Goal: Transaction & Acquisition: Obtain resource

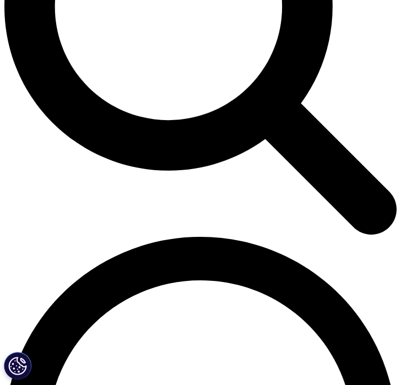
scroll to position [558, 385]
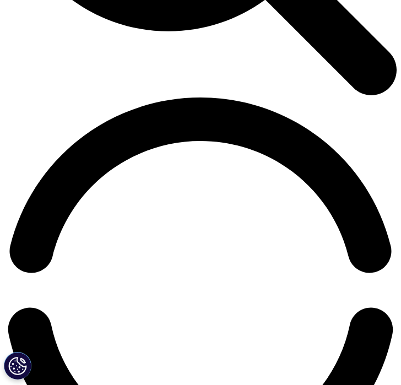
scroll to position [683, 0]
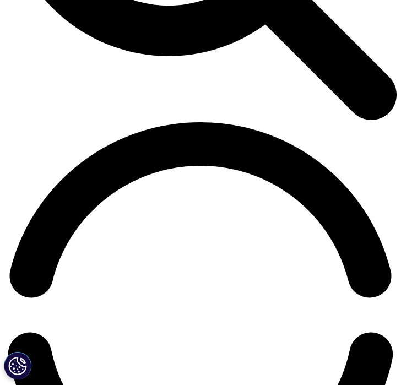
type input "sd"
type input "toubiad1@udayton.edu"
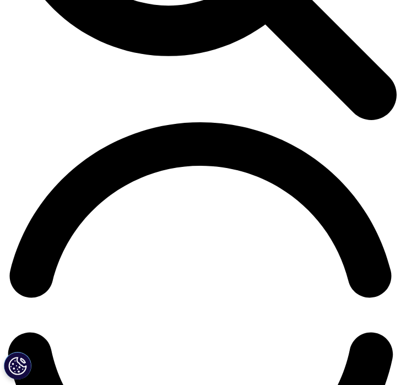
type input "student"
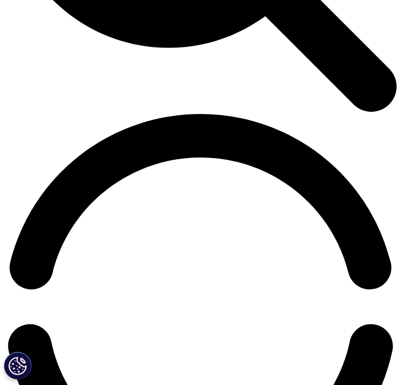
scroll to position [689, 0]
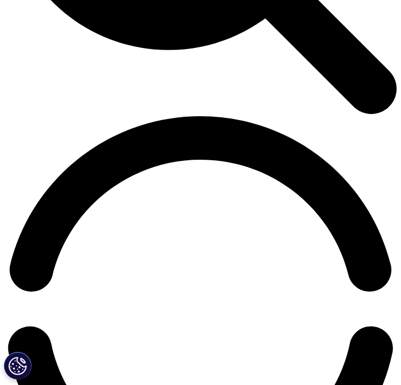
type input "college"
select select "[GEOGRAPHIC_DATA]"
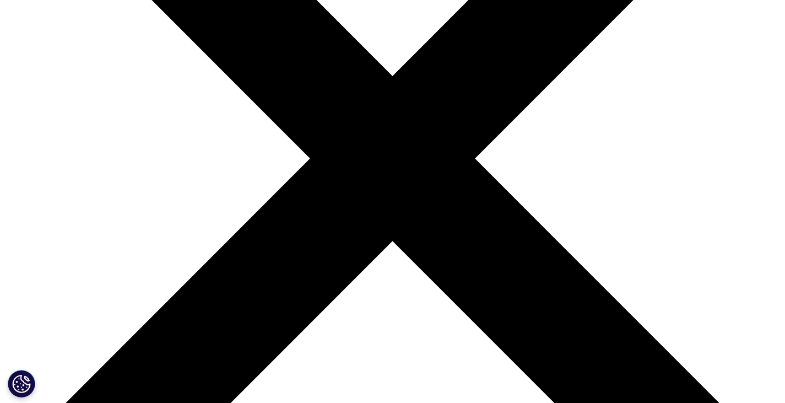
scroll to position [242, 0]
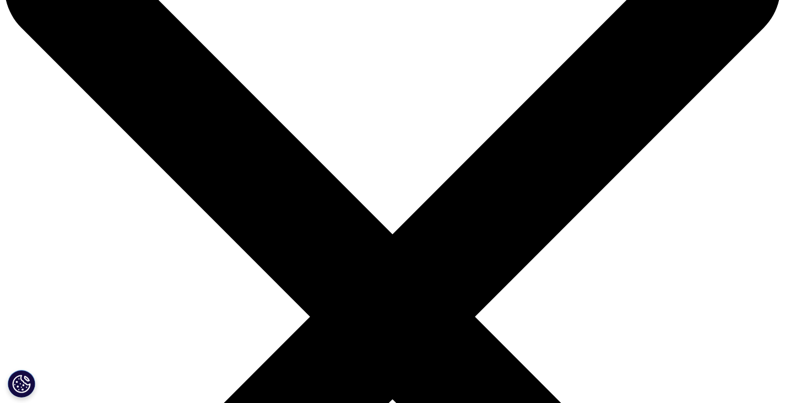
scroll to position [0, 0]
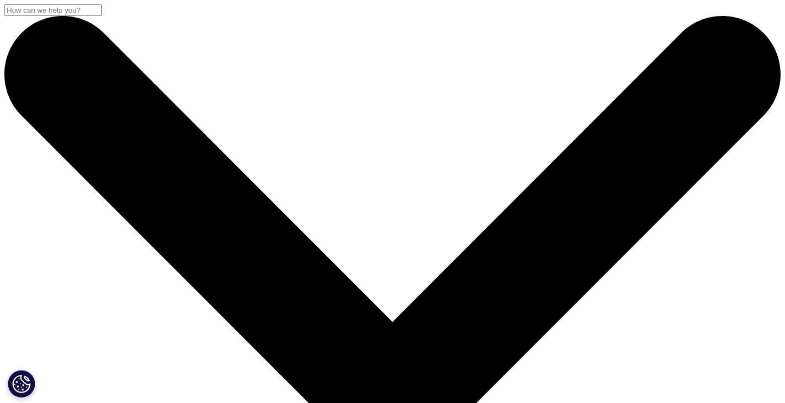
click at [102, 16] on input "Search" at bounding box center [53, 10] width 98 height 12
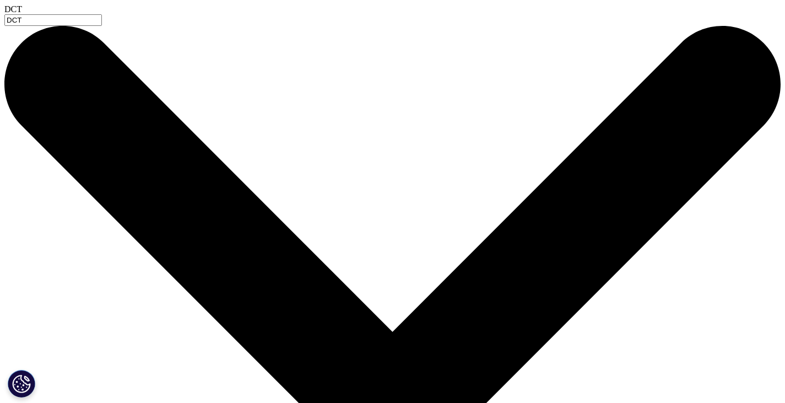
type input "DCT"
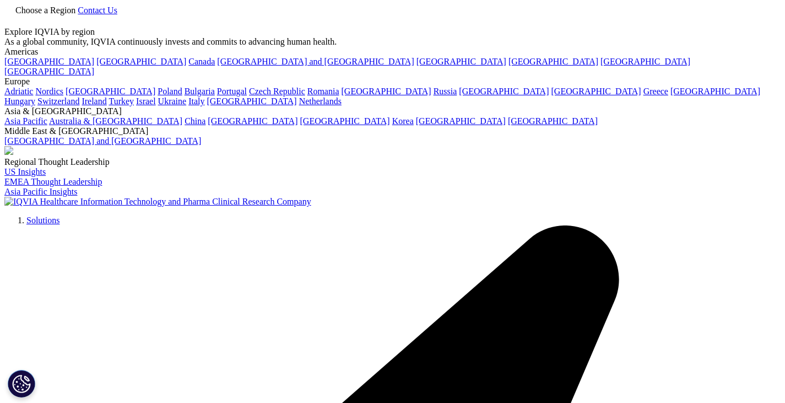
type input "dct"
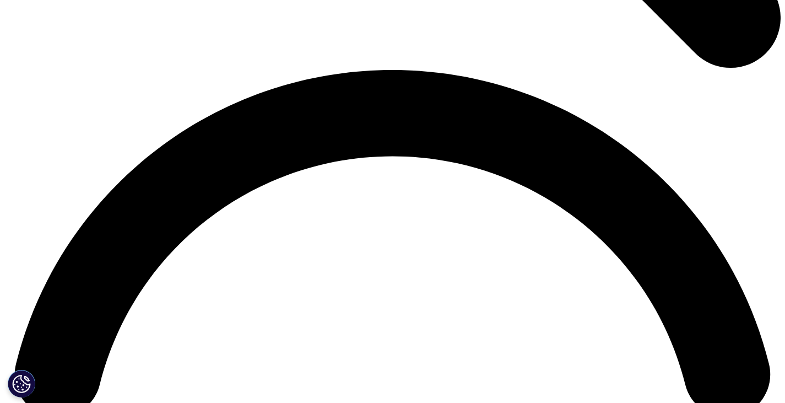
scroll to position [1505, 0]
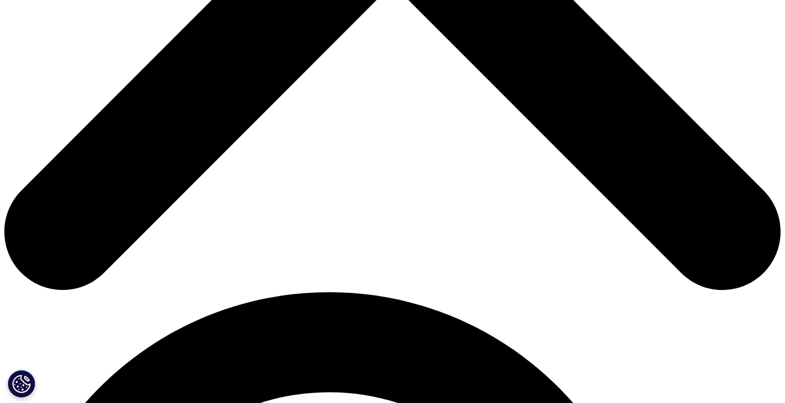
scroll to position [501, 0]
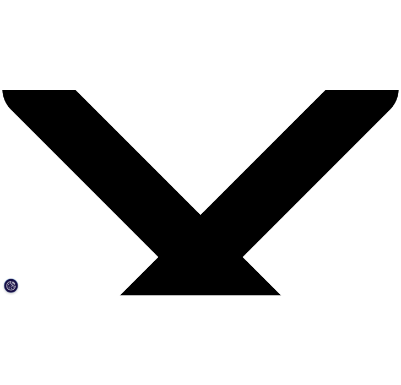
scroll to position [0, 0]
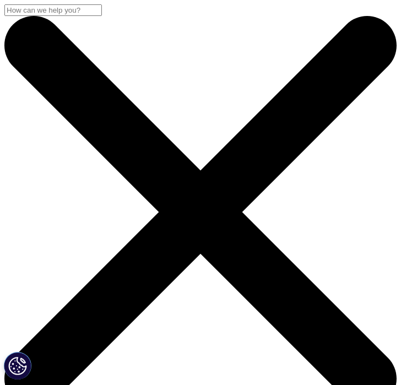
scroll to position [106, 385]
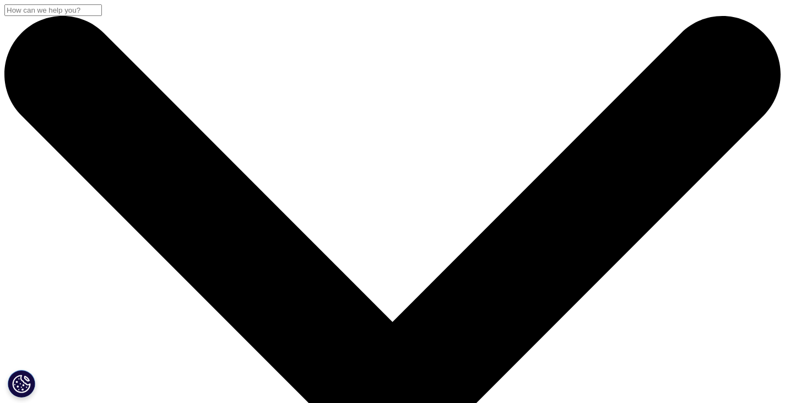
scroll to position [150, 650]
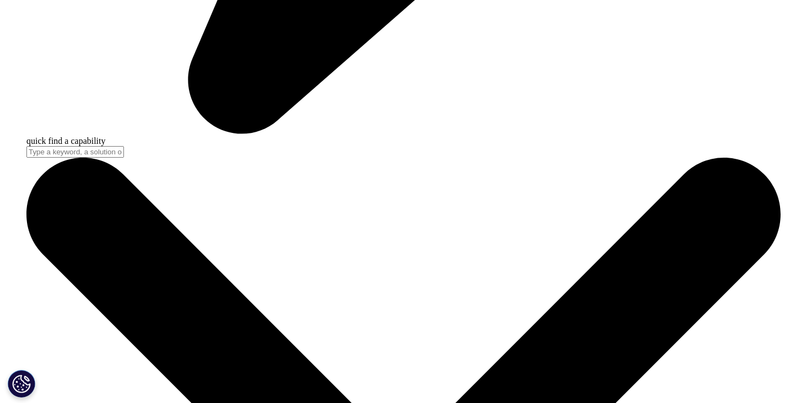
scroll to position [965, 0]
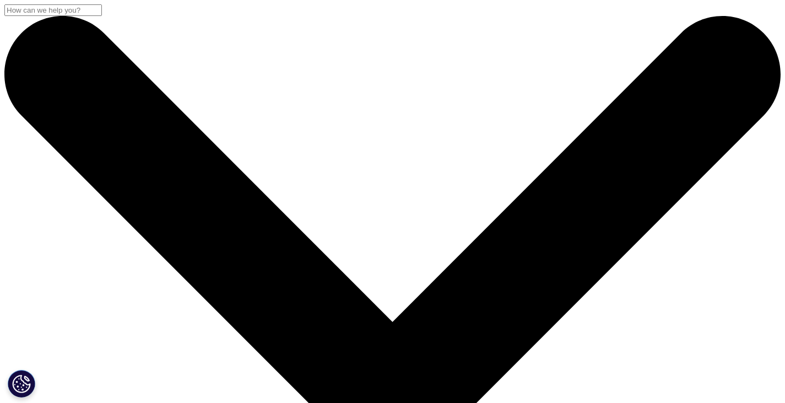
scroll to position [150, 650]
